Goal: Complete application form

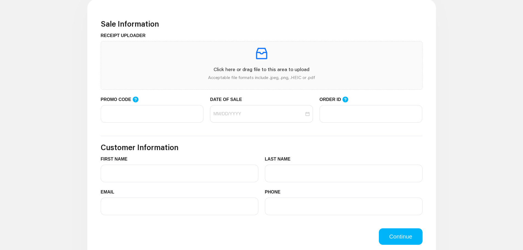
scroll to position [165, 0]
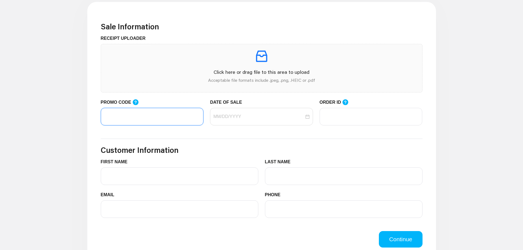
click at [124, 119] on input "PROMO CODE" at bounding box center [152, 117] width 103 height 18
click at [307, 118] on div at bounding box center [261, 116] width 96 height 7
type input "LIFEMART20"
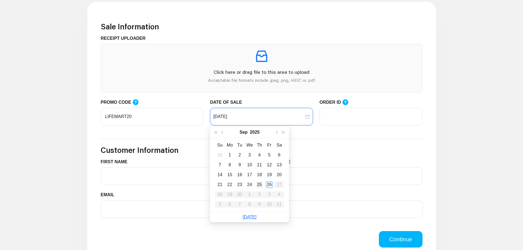
type input "09/25/2025"
type input "09/26/2025"
click at [269, 187] on div "26" at bounding box center [269, 185] width 7 height 7
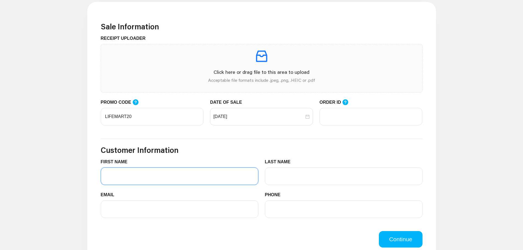
click at [132, 177] on input "FIRST NAME" at bounding box center [180, 177] width 158 height 18
type input "MARIA"
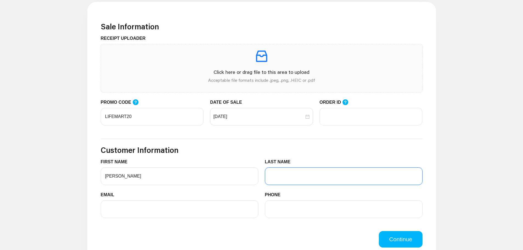
click at [283, 177] on input "LAST NAME" at bounding box center [344, 177] width 158 height 18
type input "SCIAPPI"
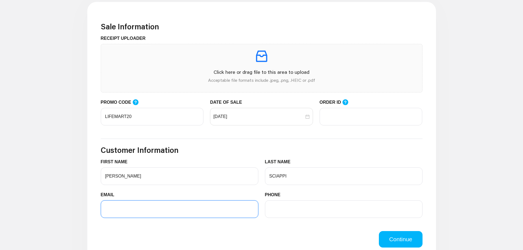
click at [126, 212] on input "EMAIL" at bounding box center [180, 210] width 158 height 18
type input "msciappi@gmail.com"
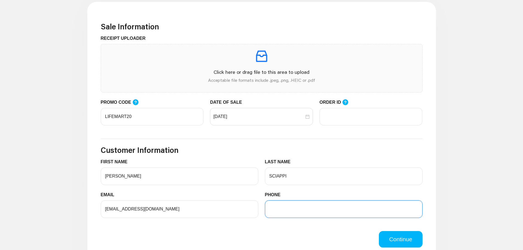
click at [282, 211] on input "PHONE" at bounding box center [344, 210] width 158 height 18
type input "2"
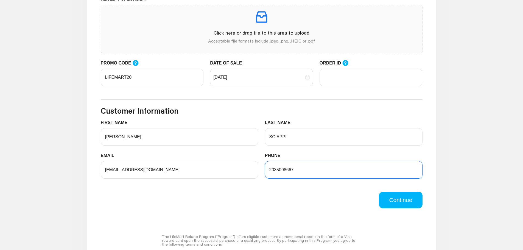
scroll to position [247, 0]
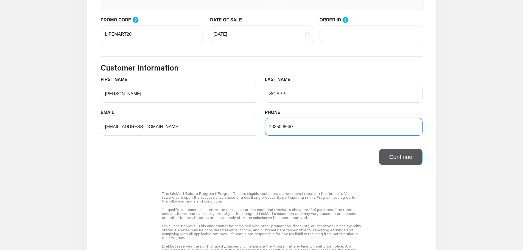
type input "2035098667"
click at [414, 156] on button "Continue" at bounding box center [400, 157] width 43 height 16
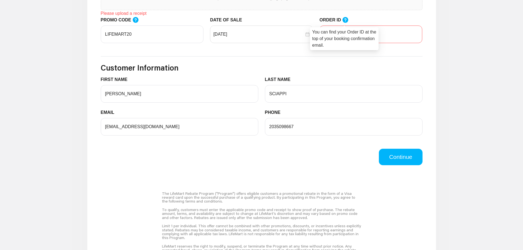
click at [343, 20] on icon at bounding box center [346, 20] width 6 height 6
click at [343, 26] on input "ORDER ID" at bounding box center [371, 35] width 103 height 18
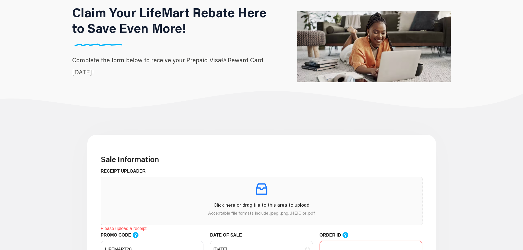
scroll to position [0, 0]
